Goal: Transaction & Acquisition: Purchase product/service

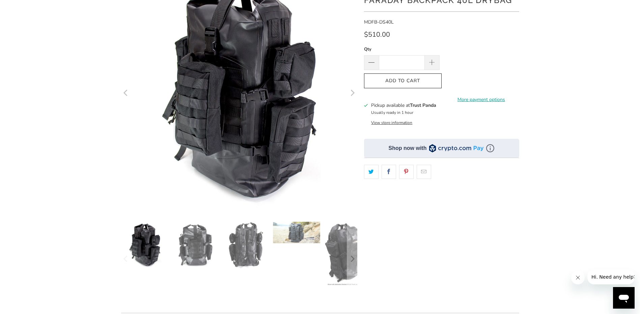
scroll to position [101, 0]
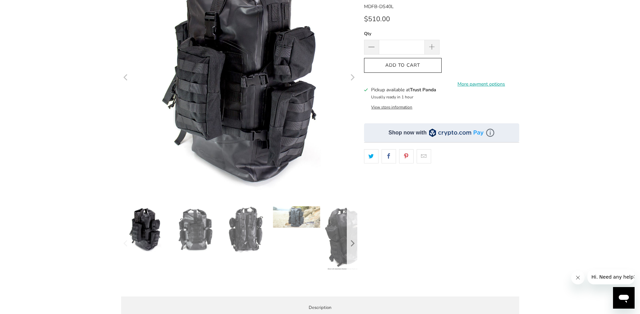
click at [350, 240] on icon "Next" at bounding box center [352, 243] width 6 height 45
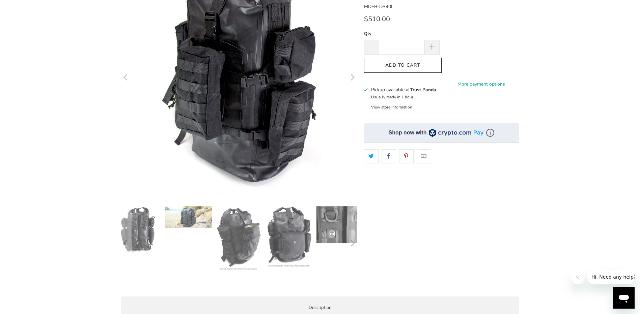
click at [137, 221] on img at bounding box center [137, 229] width 47 height 47
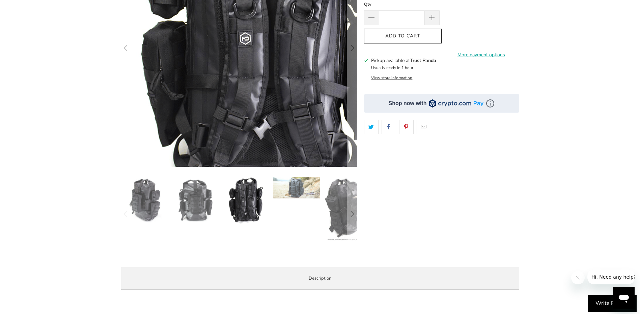
scroll to position [135, 0]
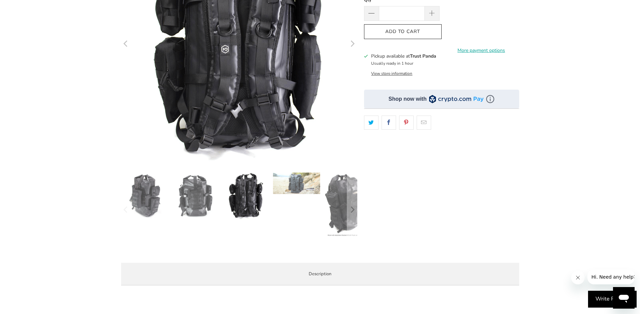
click at [199, 207] on img at bounding box center [195, 196] width 47 height 47
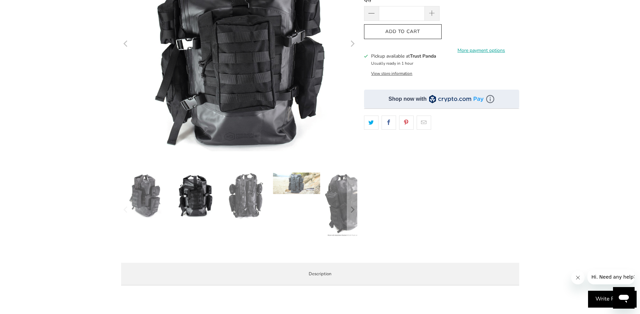
click at [237, 203] on img at bounding box center [245, 196] width 47 height 47
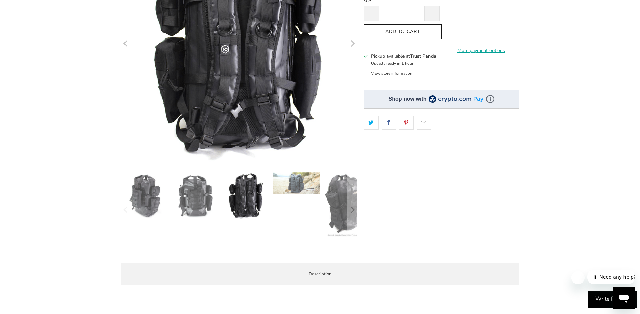
click at [299, 195] on div at bounding box center [239, 210] width 236 height 75
click at [348, 213] on button "Next" at bounding box center [352, 210] width 11 height 75
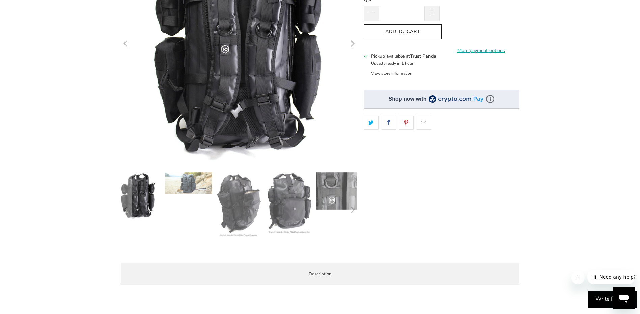
click at [276, 201] on img at bounding box center [289, 204] width 47 height 62
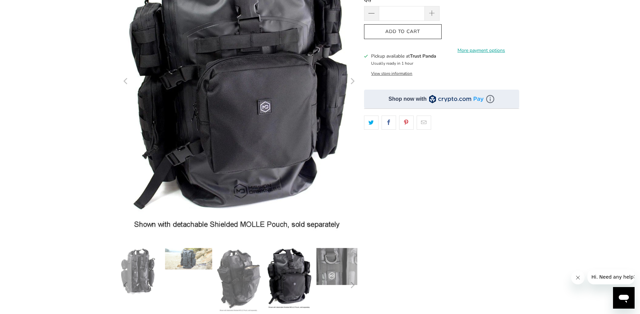
click at [238, 277] on img at bounding box center [238, 280] width 47 height 65
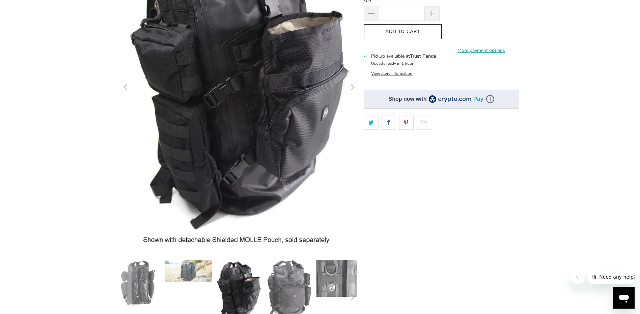
click at [285, 286] on img at bounding box center [289, 291] width 47 height 62
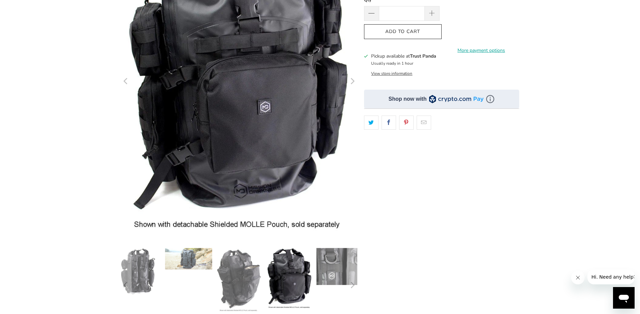
click at [290, 287] on img at bounding box center [289, 279] width 47 height 62
click at [330, 275] on img at bounding box center [340, 266] width 47 height 37
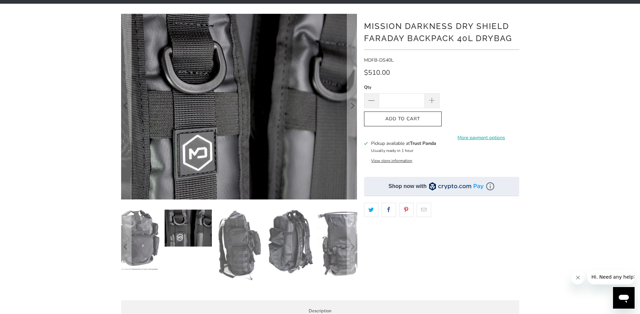
scroll to position [34, 0]
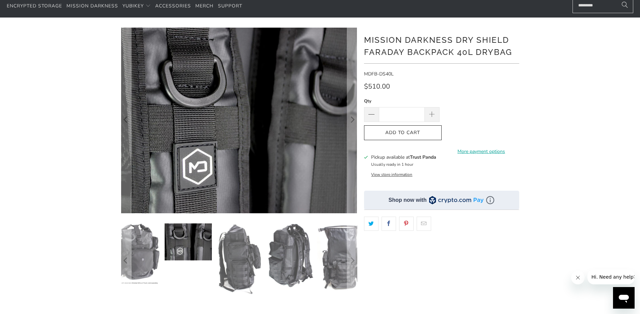
click at [334, 259] on img at bounding box center [340, 258] width 47 height 68
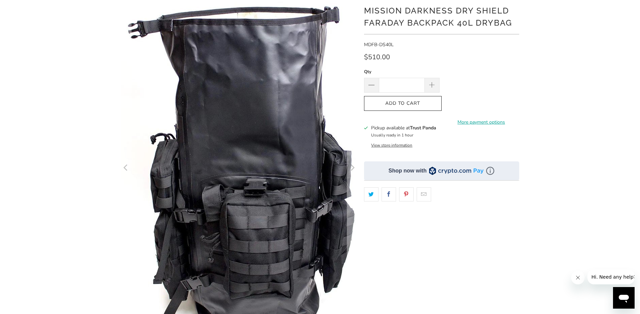
scroll to position [169, 0]
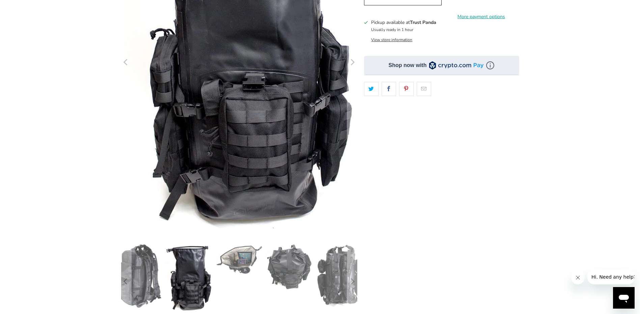
click at [293, 267] on img at bounding box center [289, 267] width 47 height 47
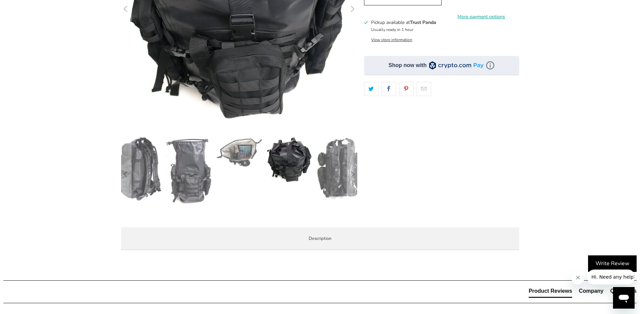
click at [337, 178] on img at bounding box center [339, 168] width 47 height 63
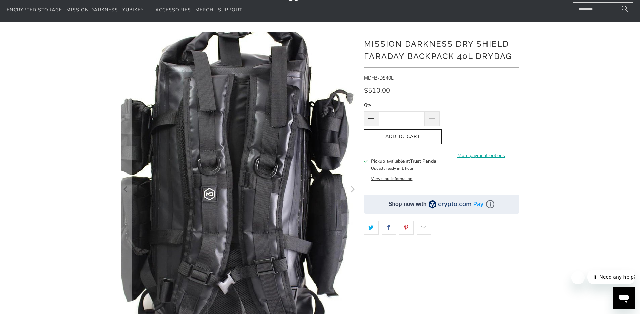
scroll to position [0, 0]
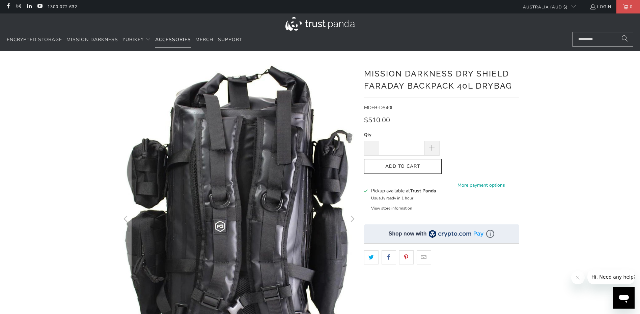
click at [172, 37] on span "Accessories" at bounding box center [173, 39] width 36 height 6
